Goal: Information Seeking & Learning: Check status

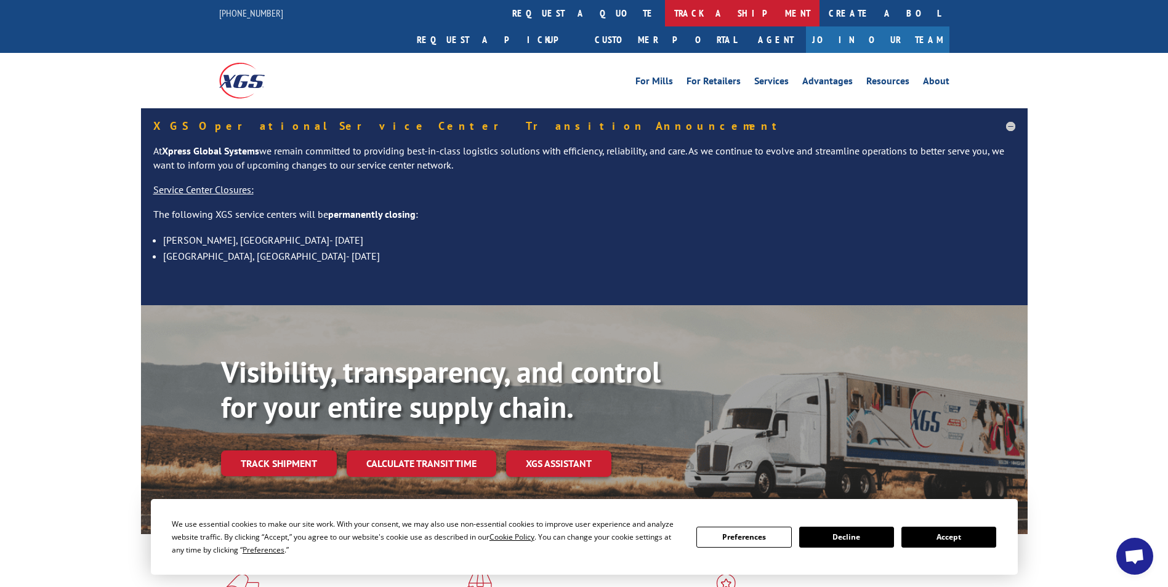
click at [665, 9] on link "track a shipment" at bounding box center [742, 13] width 155 height 26
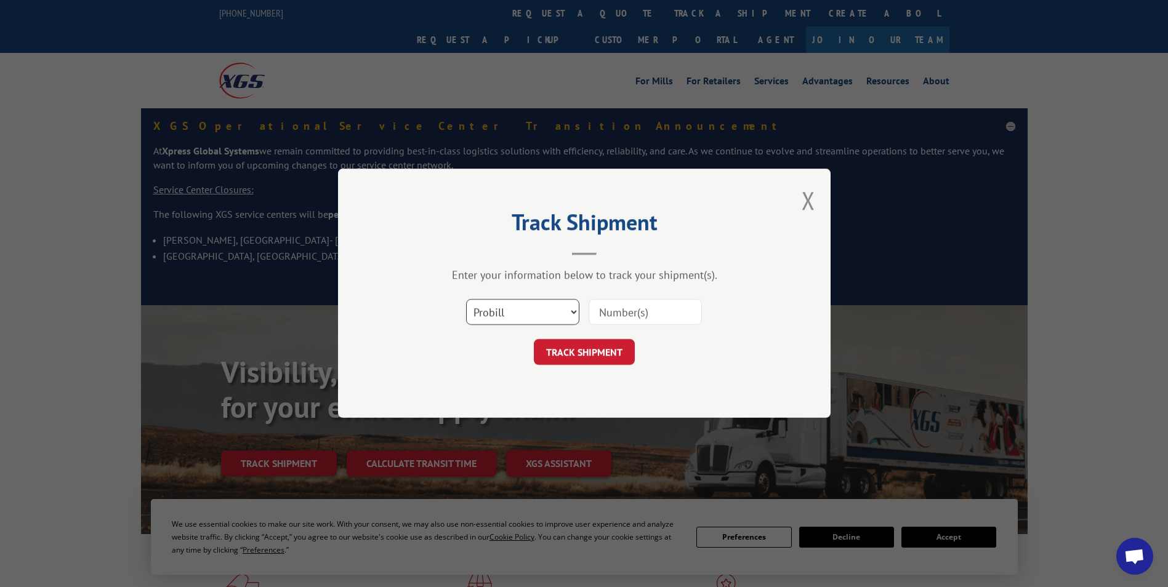
click at [554, 311] on select "Select category... Probill BOL PO" at bounding box center [522, 313] width 113 height 26
select select "bol"
click at [466, 300] on select "Select category... Probill BOL PO" at bounding box center [522, 313] width 113 height 26
click at [637, 312] on input at bounding box center [644, 313] width 113 height 26
paste input "17468986"
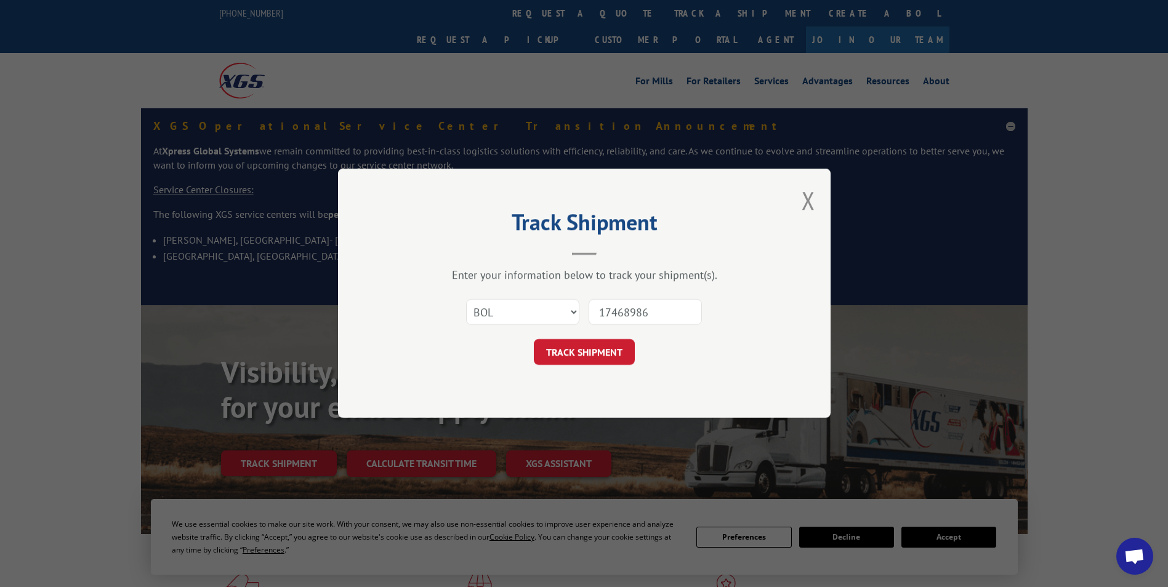
type input "17468986"
click at [601, 361] on div "Track Shipment Enter your information below to track your shipment(s). Select c…" at bounding box center [584, 293] width 492 height 249
drag, startPoint x: 601, startPoint y: 361, endPoint x: 588, endPoint y: 351, distance: 15.8
click at [587, 349] on button "TRACK SHIPMENT" at bounding box center [584, 353] width 101 height 26
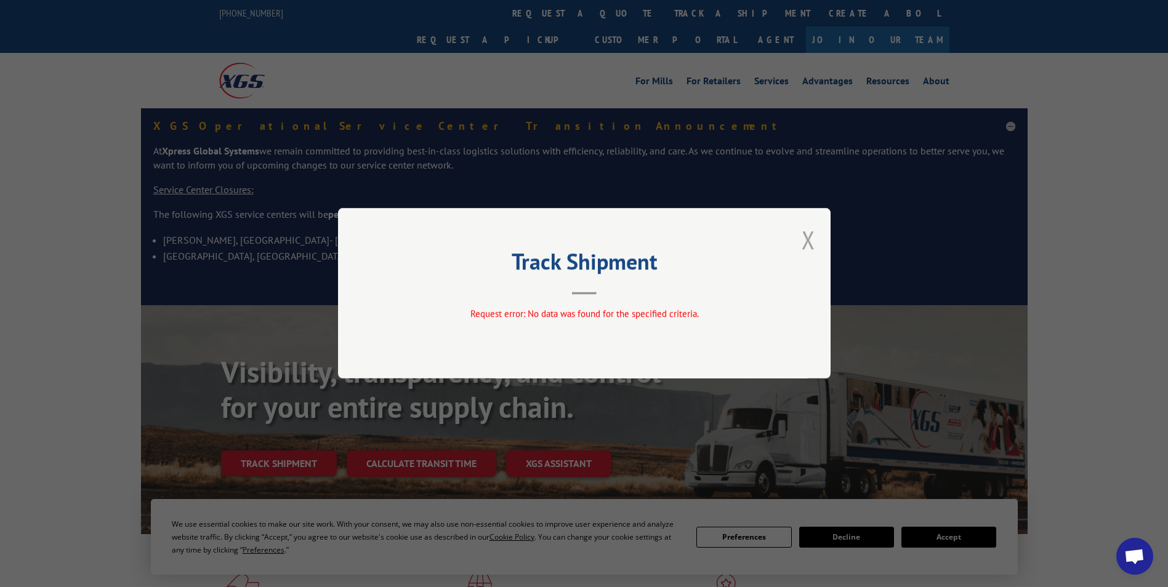
click at [809, 239] on button "Close modal" at bounding box center [808, 239] width 14 height 33
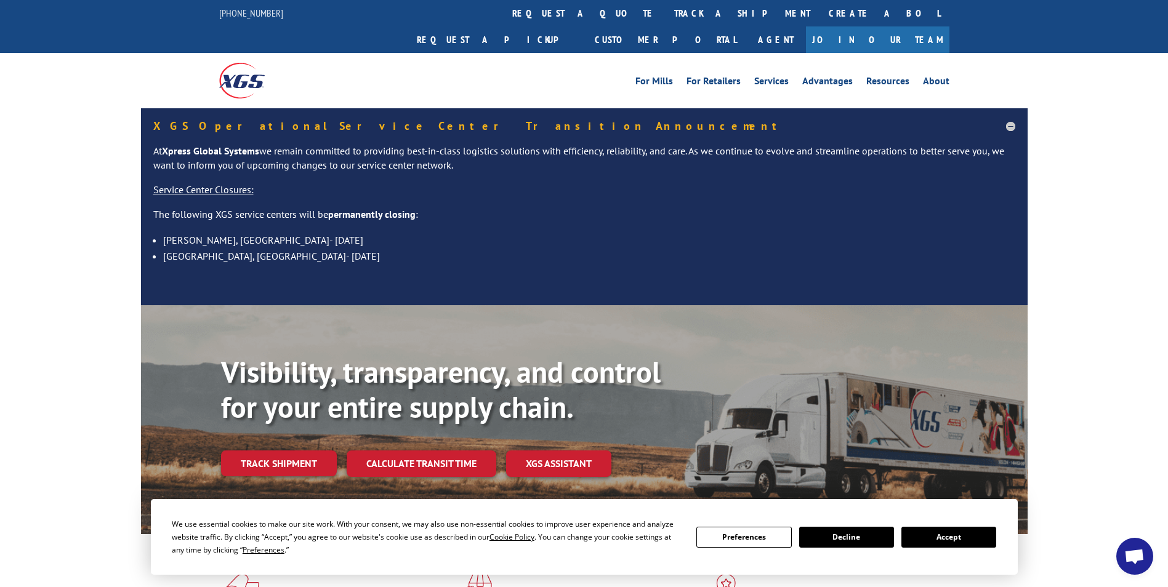
click at [281, 451] on link "Track shipment" at bounding box center [279, 464] width 116 height 26
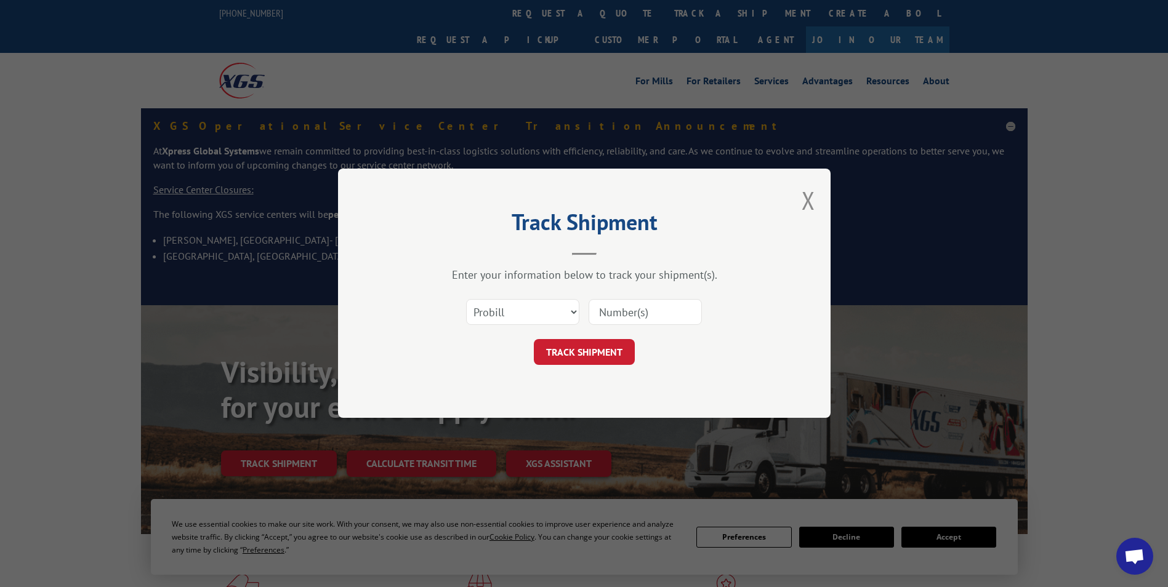
click at [635, 314] on input at bounding box center [644, 313] width 113 height 26
paste input "17468986"
type input "17468986"
click at [571, 351] on button "TRACK SHIPMENT" at bounding box center [584, 353] width 101 height 26
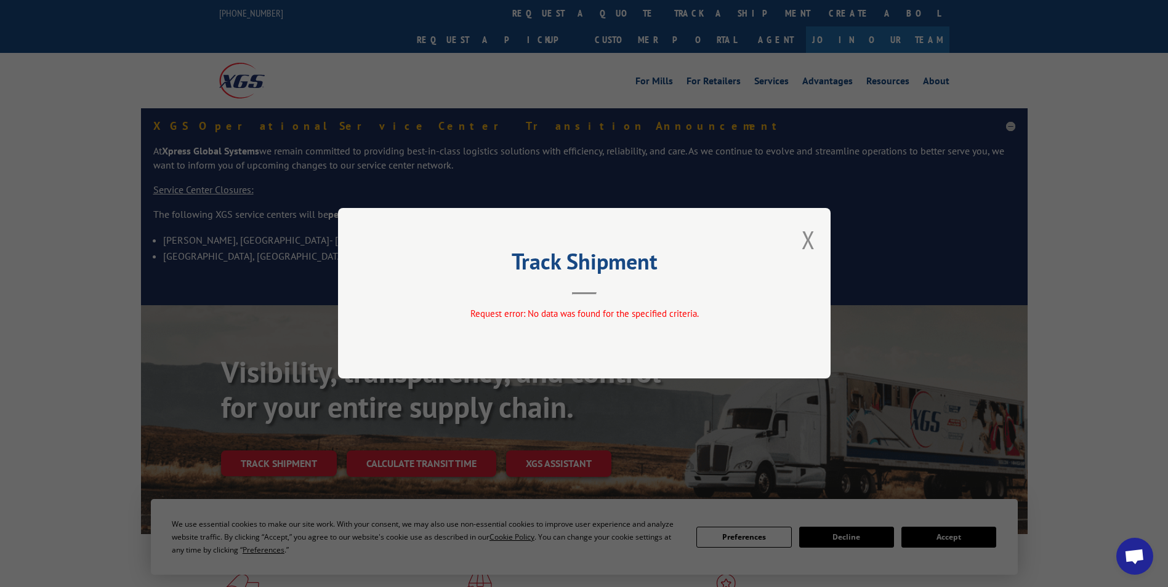
click at [820, 241] on div "Track Shipment Request error: No data was found for the specified criteria." at bounding box center [584, 293] width 492 height 171
click at [816, 246] on div "Track Shipment Request error: No data was found for the specified criteria." at bounding box center [584, 293] width 492 height 171
click at [796, 246] on div "Track Shipment Request error: No data was found for the specified criteria." at bounding box center [584, 293] width 492 height 171
click at [808, 241] on button "Close modal" at bounding box center [808, 239] width 14 height 33
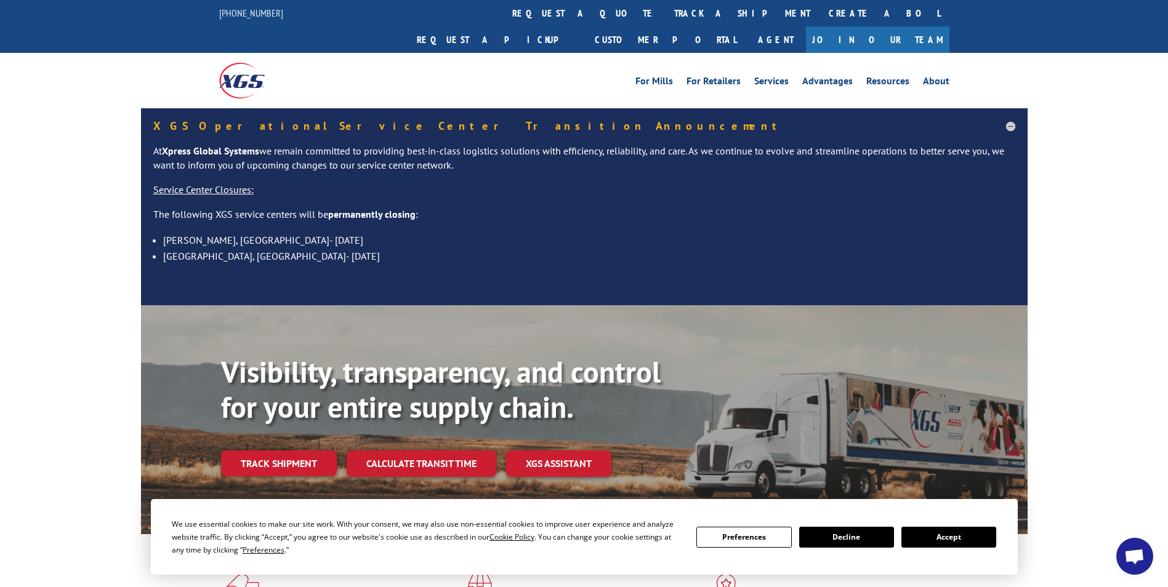
click at [298, 451] on link "Track shipment" at bounding box center [279, 464] width 116 height 26
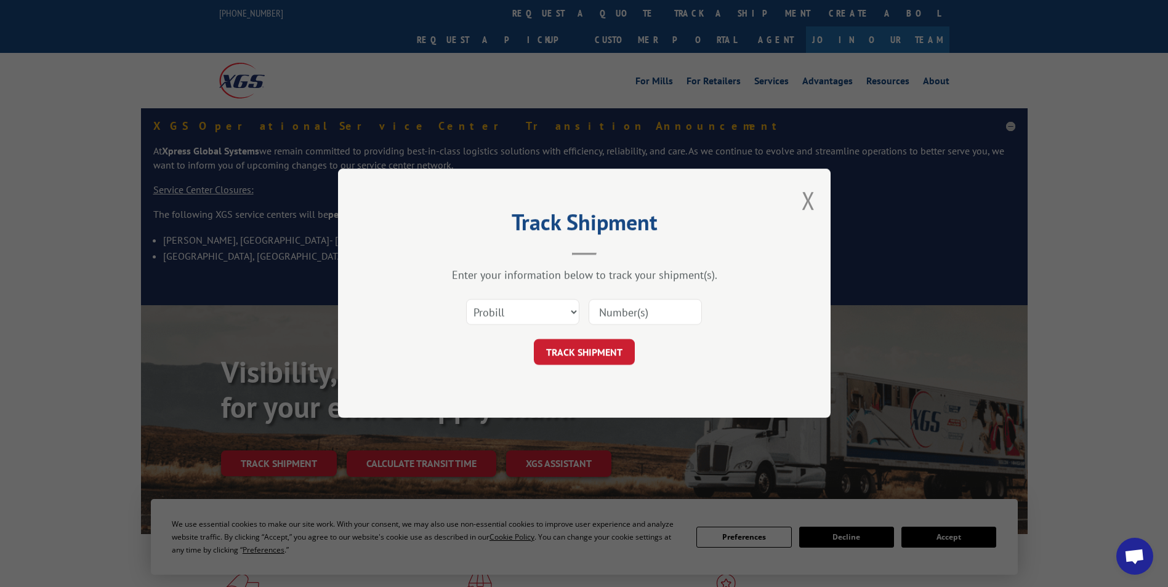
click at [596, 314] on input at bounding box center [644, 313] width 113 height 26
paste input "17468986"
click at [601, 313] on input "17468986" at bounding box center [644, 313] width 113 height 26
type input "17468986"
click at [603, 359] on button "TRACK SHIPMENT" at bounding box center [584, 353] width 101 height 26
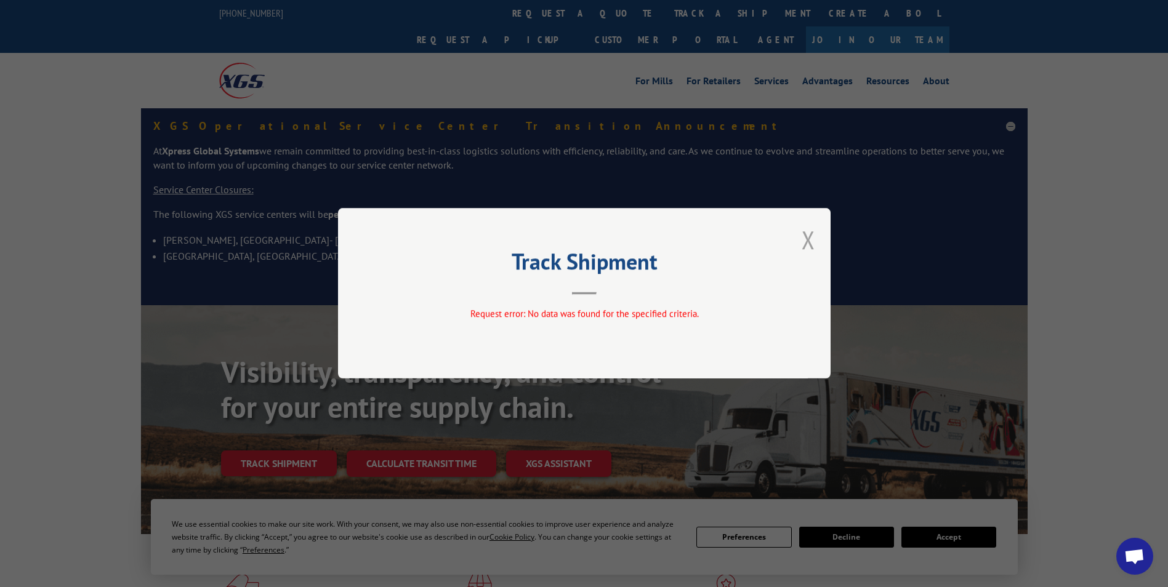
click at [812, 238] on button "Close modal" at bounding box center [808, 239] width 14 height 33
